Goal: Navigation & Orientation: Understand site structure

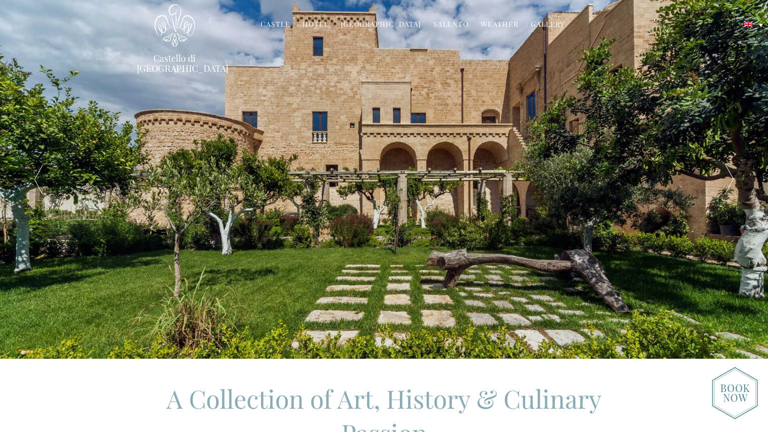
click at [727, 181] on div at bounding box center [729, 179] width 77 height 358
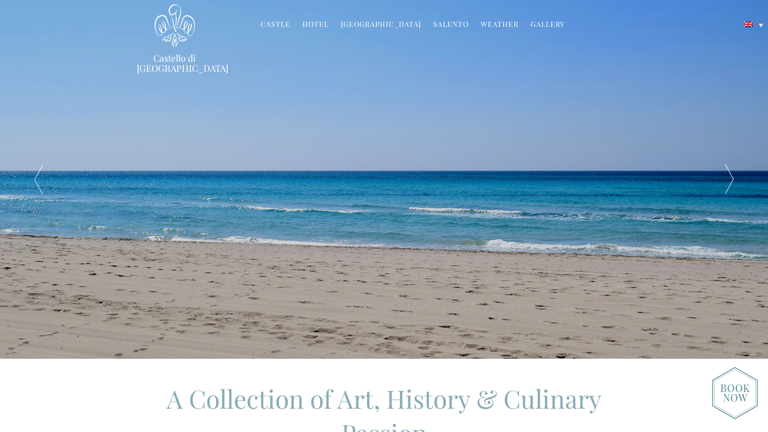
click at [727, 181] on div at bounding box center [729, 179] width 77 height 358
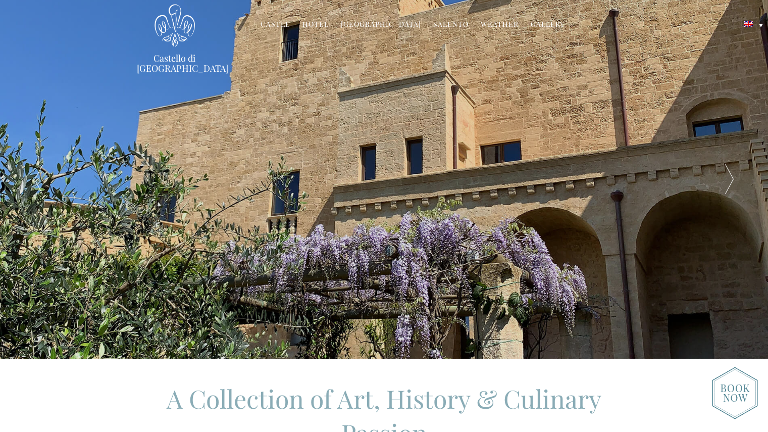
click at [727, 181] on div at bounding box center [729, 179] width 77 height 358
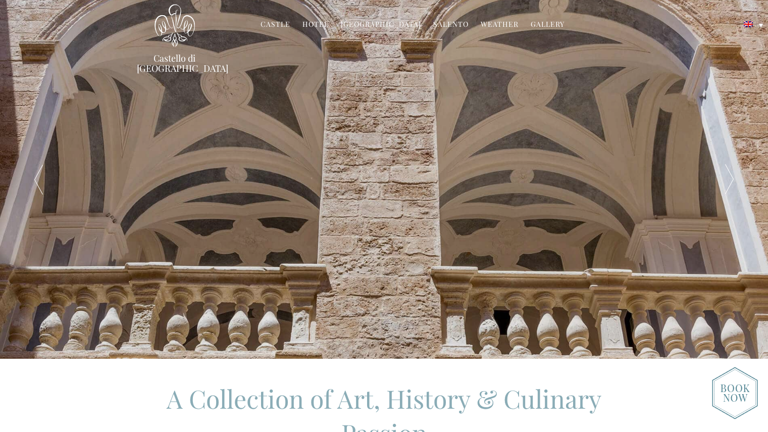
click at [727, 181] on div at bounding box center [729, 179] width 77 height 358
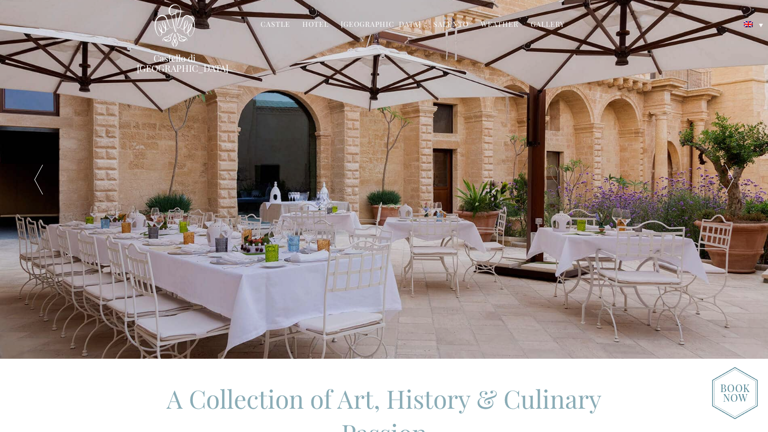
click at [727, 181] on div at bounding box center [729, 179] width 77 height 358
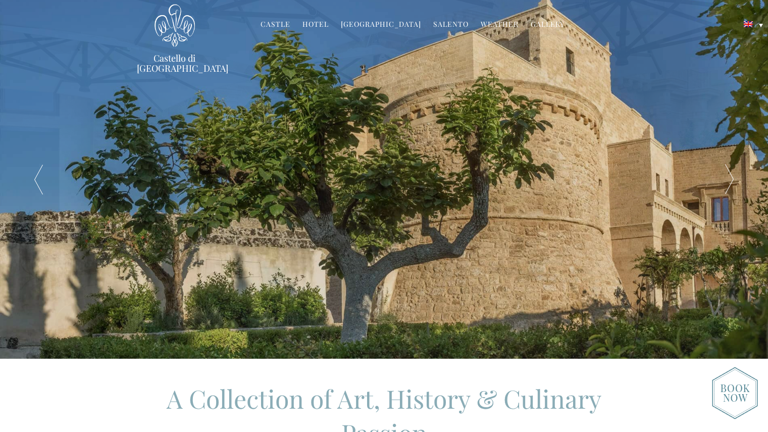
click at [727, 181] on div at bounding box center [729, 179] width 77 height 358
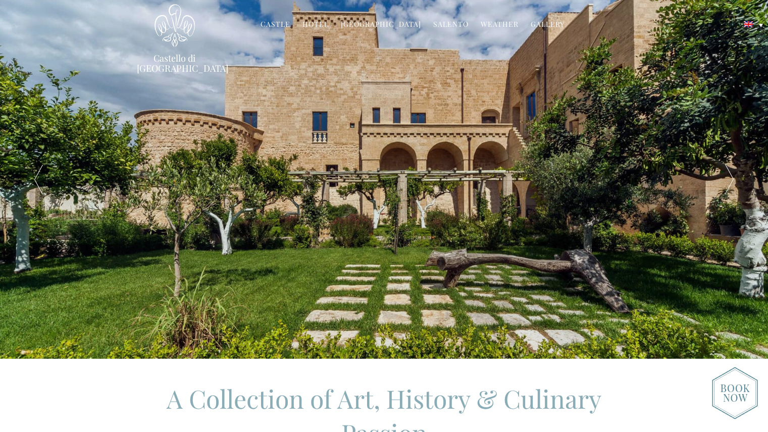
click at [727, 181] on div at bounding box center [729, 179] width 77 height 358
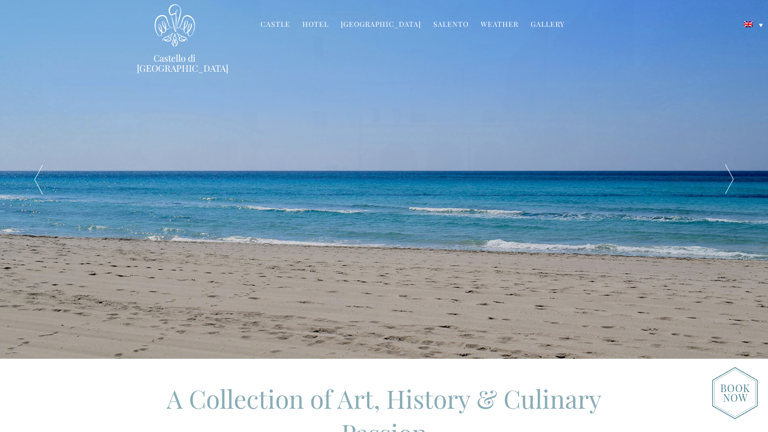
click at [727, 181] on div at bounding box center [729, 179] width 77 height 358
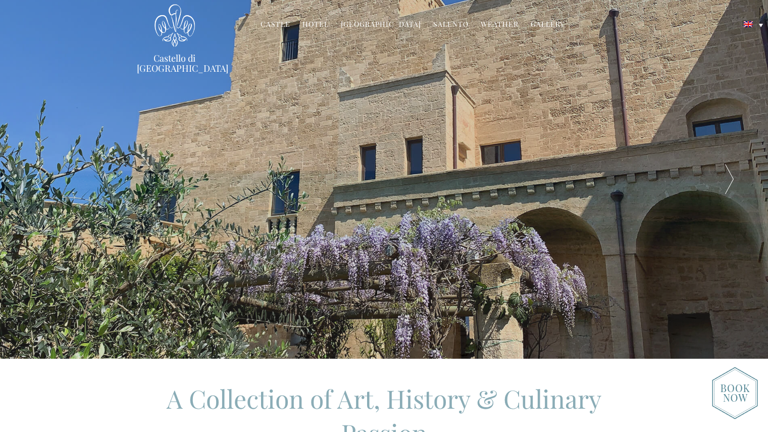
click at [727, 181] on div at bounding box center [729, 179] width 77 height 358
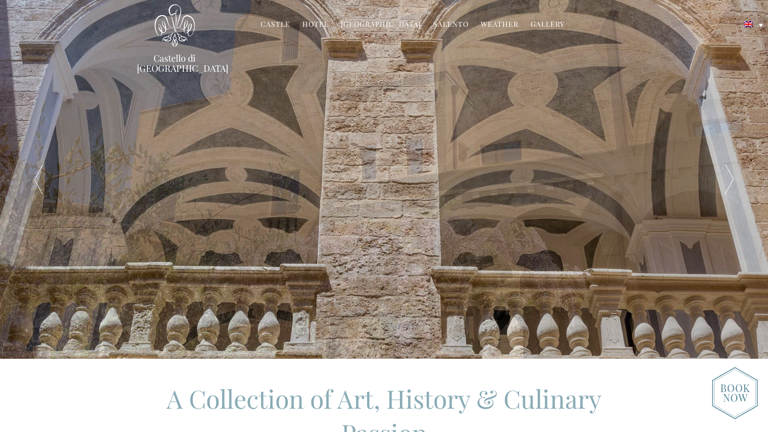
click at [727, 181] on div at bounding box center [729, 179] width 77 height 358
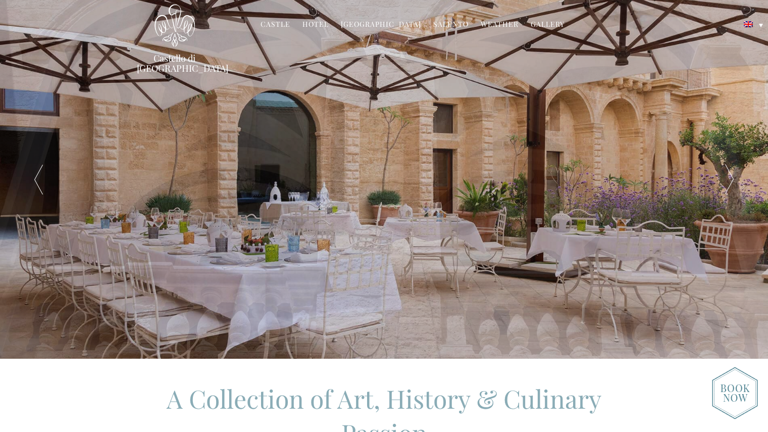
click at [727, 181] on div at bounding box center [729, 179] width 77 height 358
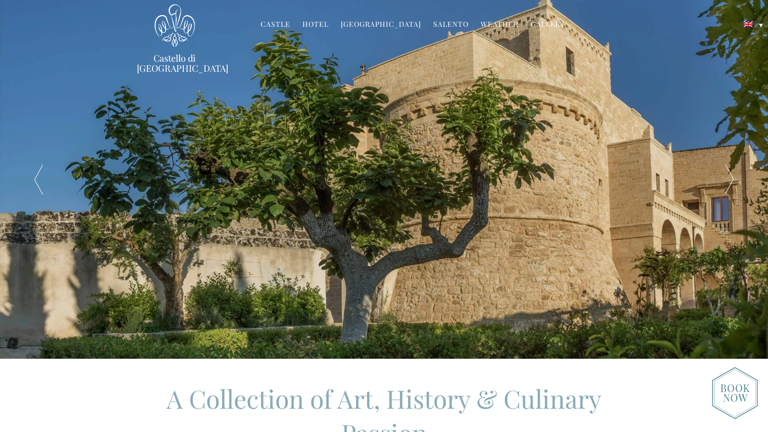
click at [727, 181] on div at bounding box center [729, 179] width 77 height 358
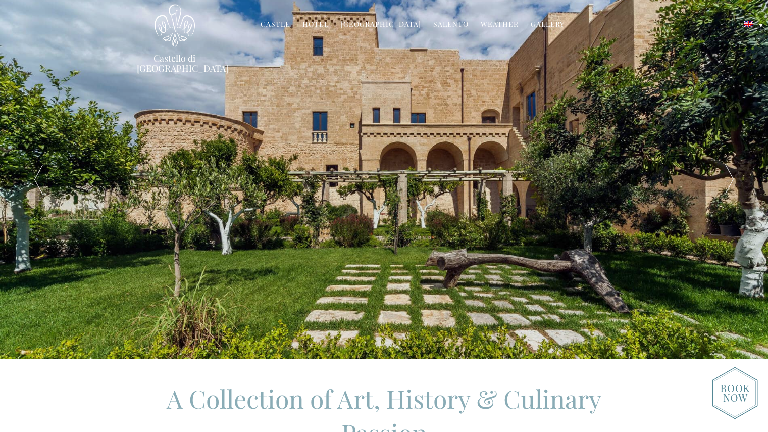
click at [727, 181] on div at bounding box center [729, 179] width 77 height 358
